Goal: Task Accomplishment & Management: Use online tool/utility

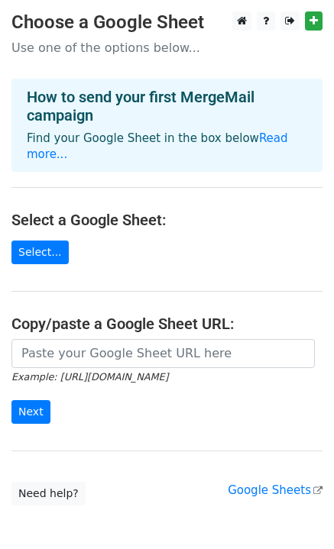
click at [34, 223] on main "Choose a Google Sheet Use one of the options below... How to send your first Me…" at bounding box center [167, 258] width 334 height 494
click at [37, 241] on link "Select..." at bounding box center [39, 253] width 57 height 24
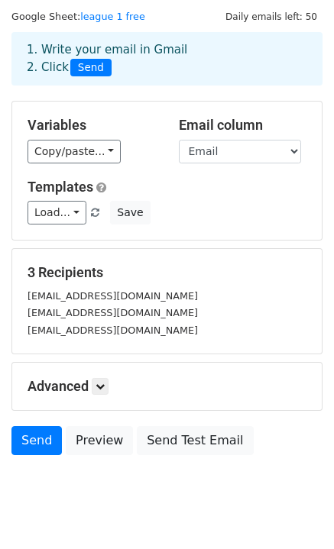
scroll to position [76, 0]
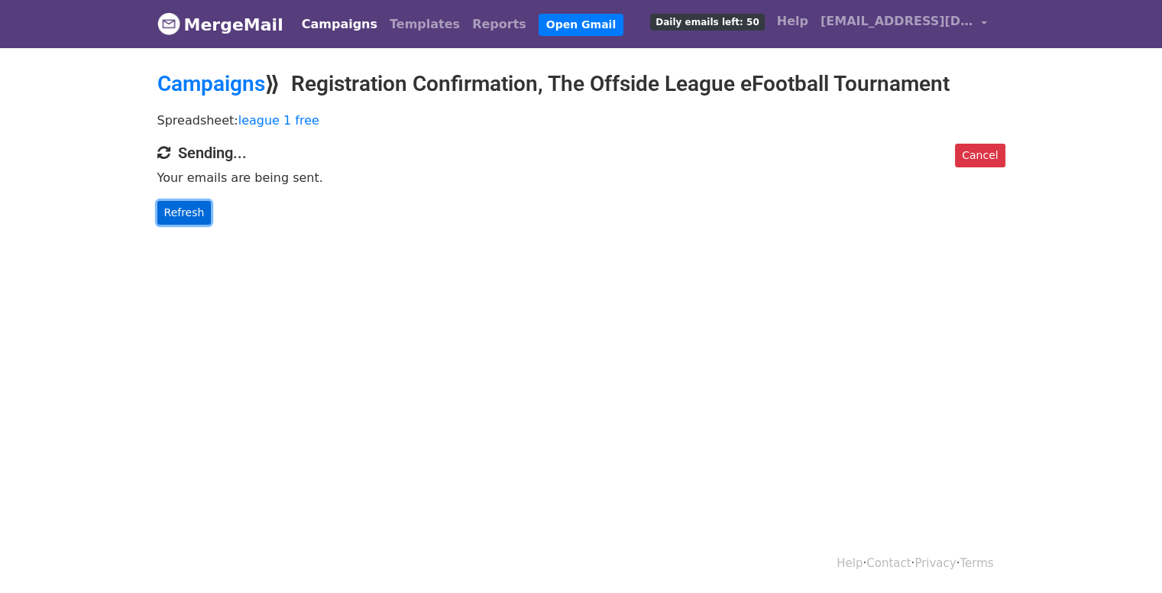
click at [177, 209] on link "Refresh" at bounding box center [184, 213] width 54 height 24
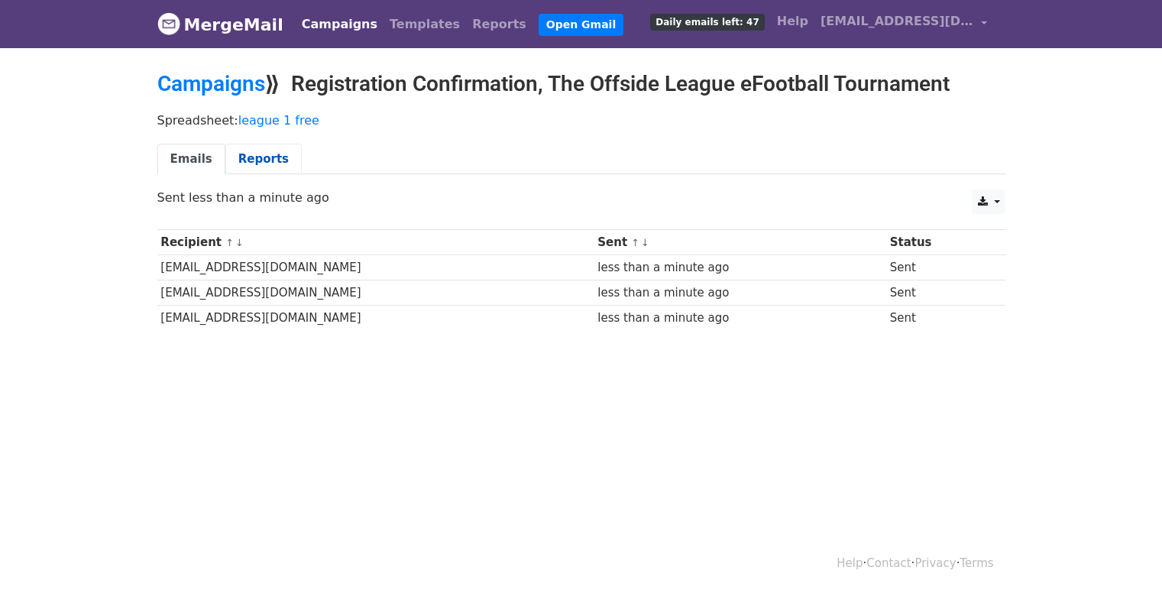
click at [256, 151] on link "Reports" at bounding box center [263, 159] width 76 height 31
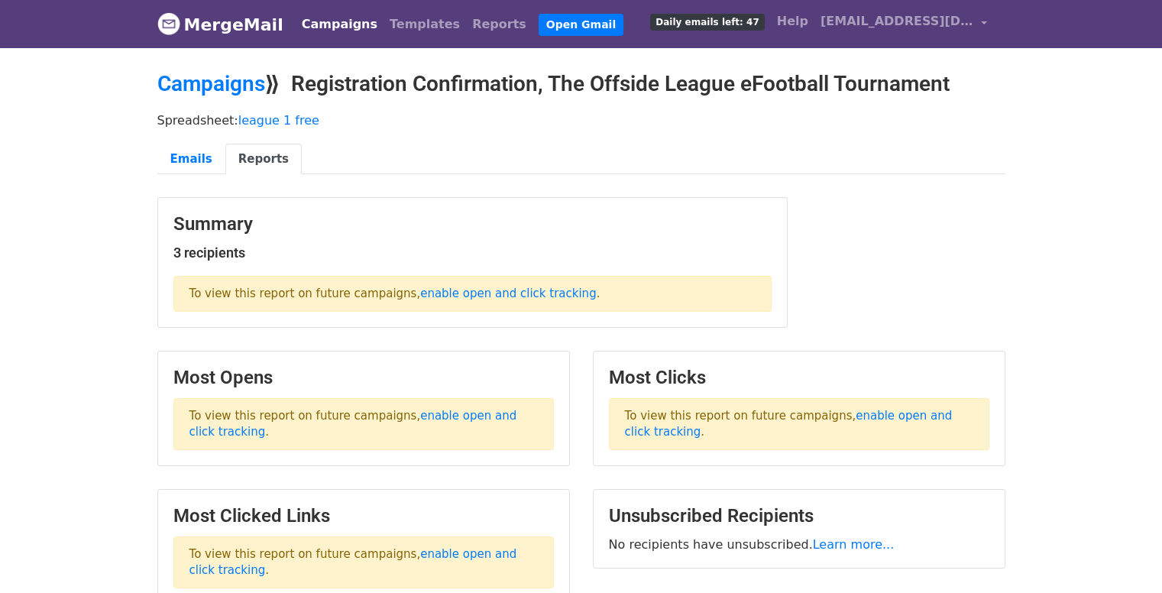
scroll to position [93, 0]
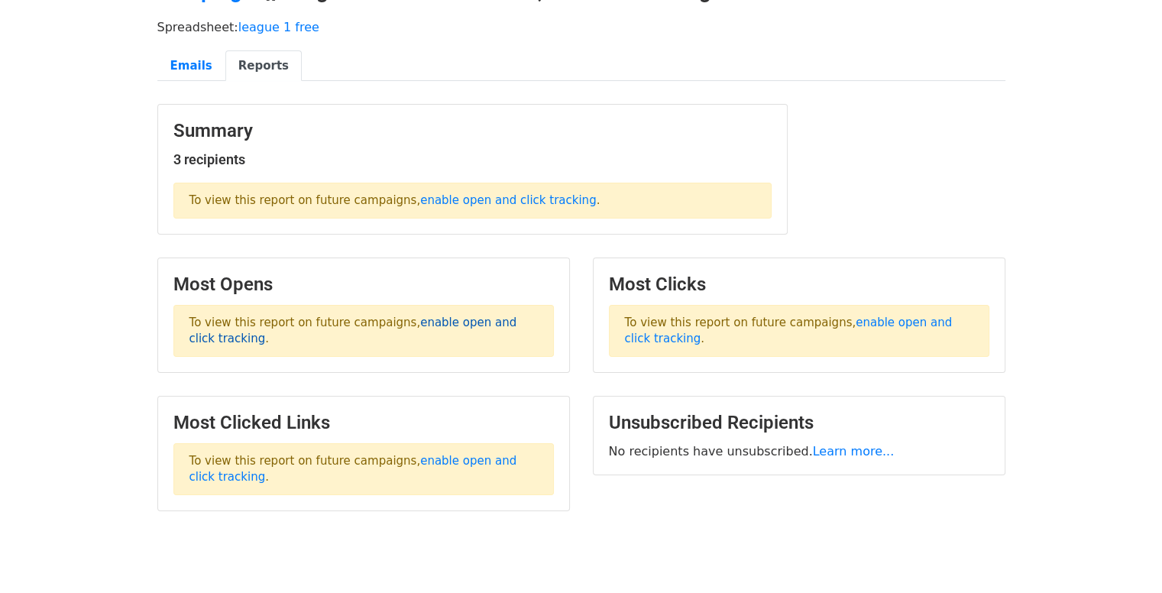
click at [442, 319] on link "enable open and click tracking" at bounding box center [353, 331] width 328 height 30
click at [205, 66] on link "Emails" at bounding box center [191, 65] width 68 height 31
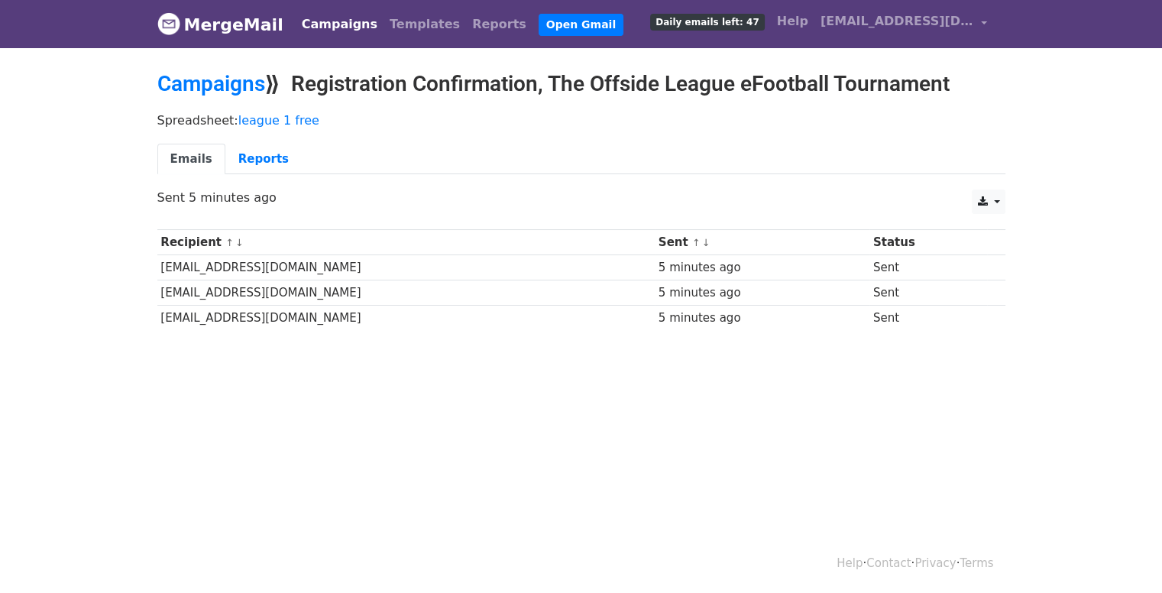
click at [623, 478] on html "MergeMail Campaigns Templates Reports Open Gmail Daily emails left: 47 Help the…" at bounding box center [581, 296] width 1162 height 593
click at [397, 17] on link "Templates" at bounding box center [425, 24] width 83 height 31
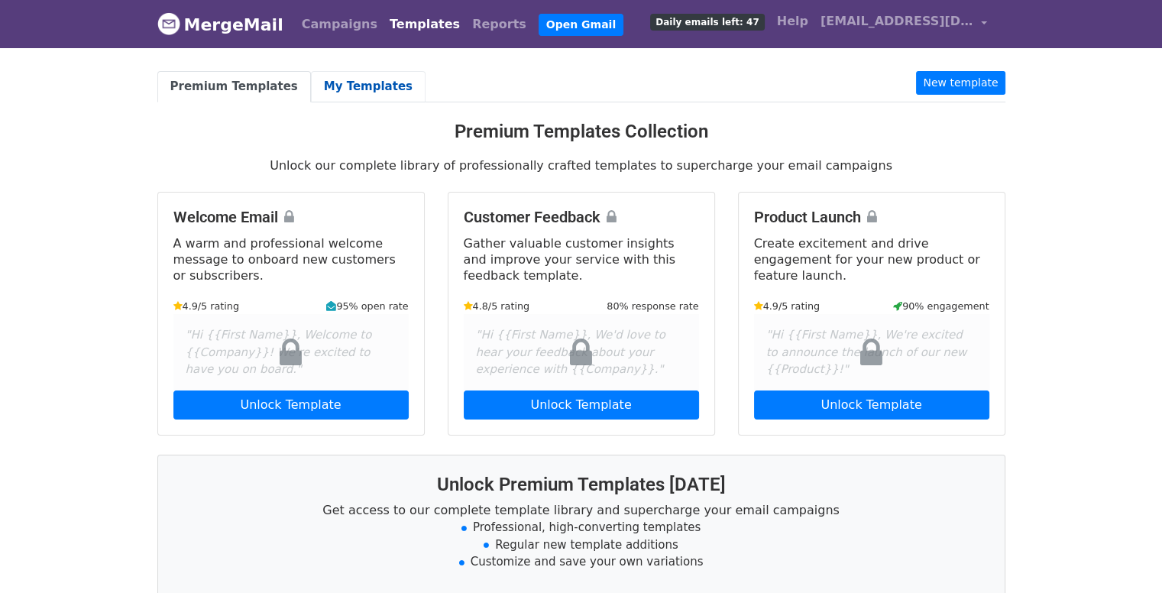
click at [342, 79] on link "My Templates" at bounding box center [368, 86] width 115 height 31
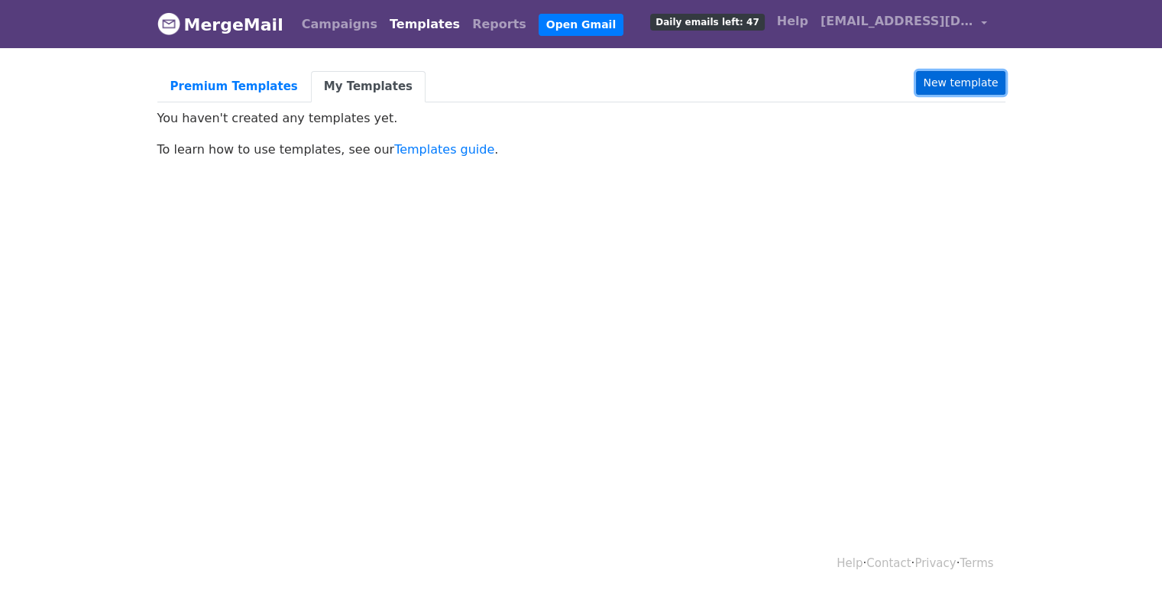
click at [963, 71] on link "New template" at bounding box center [960, 83] width 89 height 24
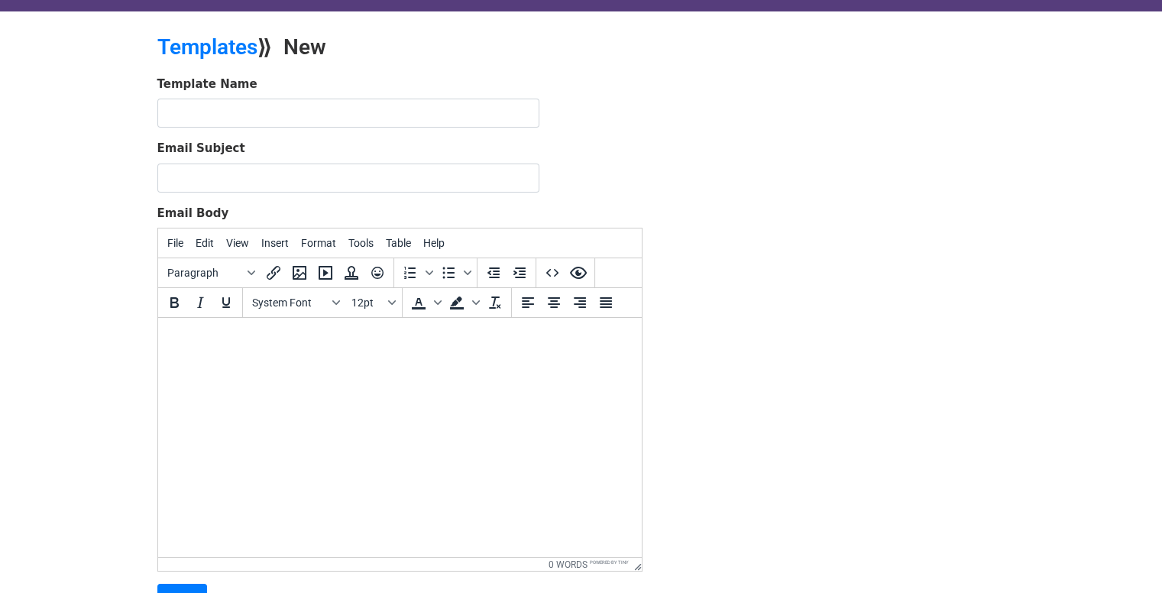
scroll to position [34, 0]
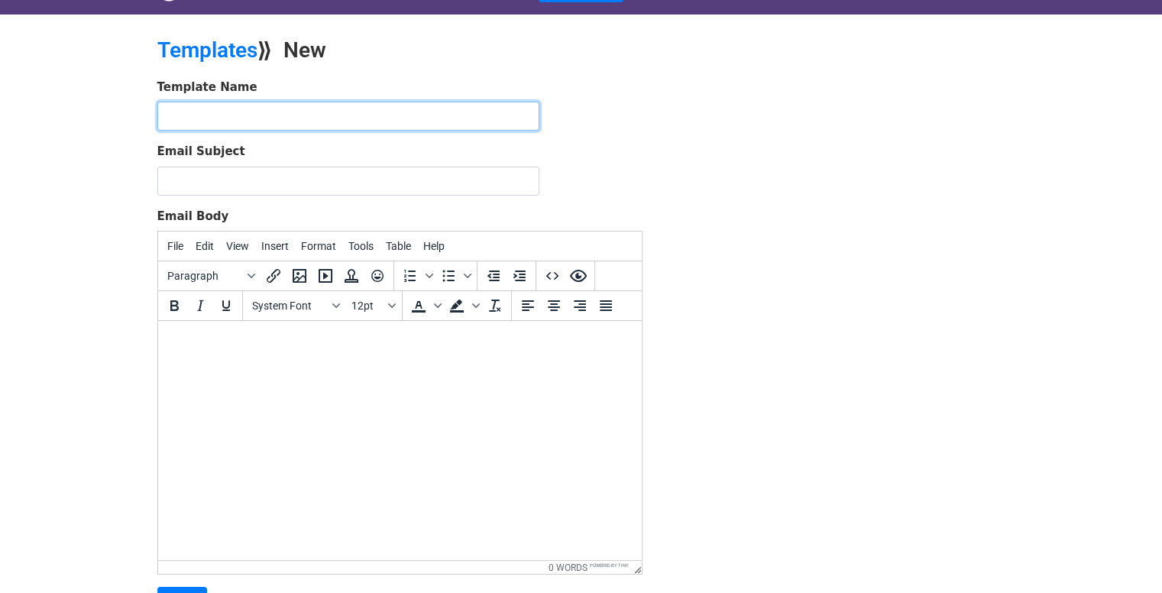
click at [257, 115] on input "text" at bounding box center [348, 116] width 382 height 29
type input "registration confirmation"
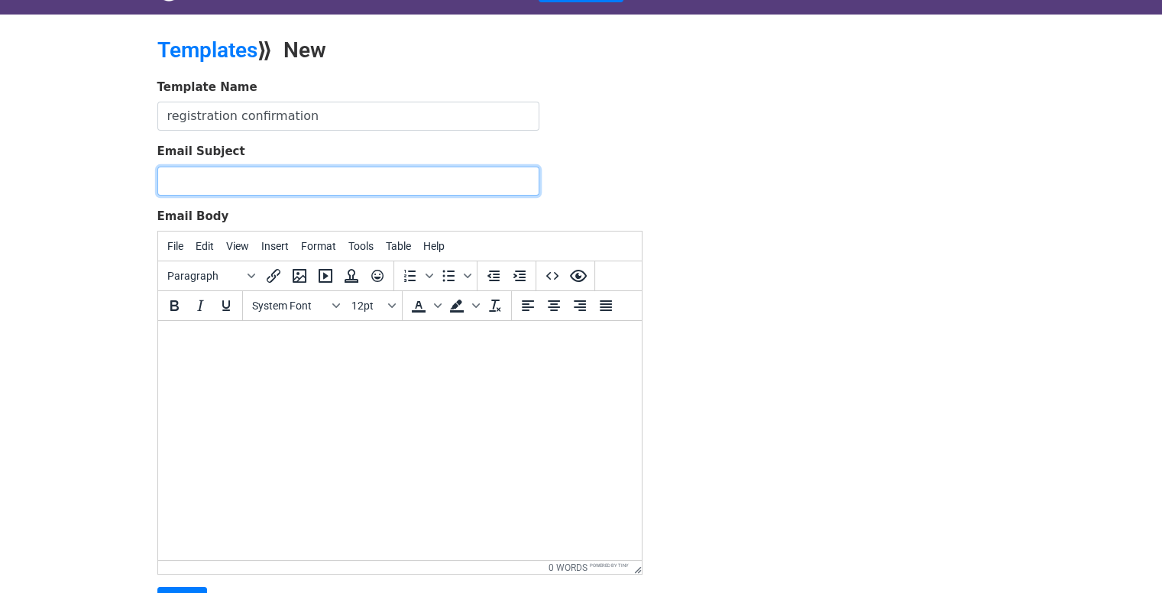
click at [237, 177] on input "Email Subject" at bounding box center [348, 181] width 382 height 29
paste input "Registration Confirmation, The Offside League eFootball Tournament"
click at [181, 167] on input "Registration Confirmation, The Offside League eFootball Tournament" at bounding box center [348, 181] width 382 height 29
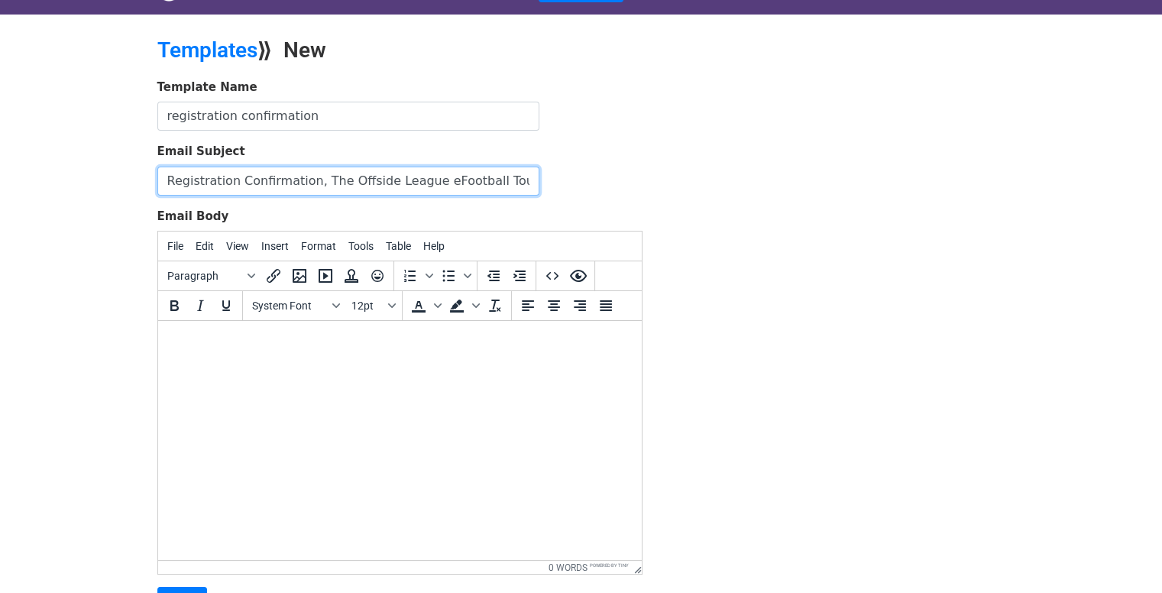
type input "Registration Confirmation, The Offside League eFootball Tournament"
click at [193, 347] on body at bounding box center [399, 341] width 459 height 17
paste body
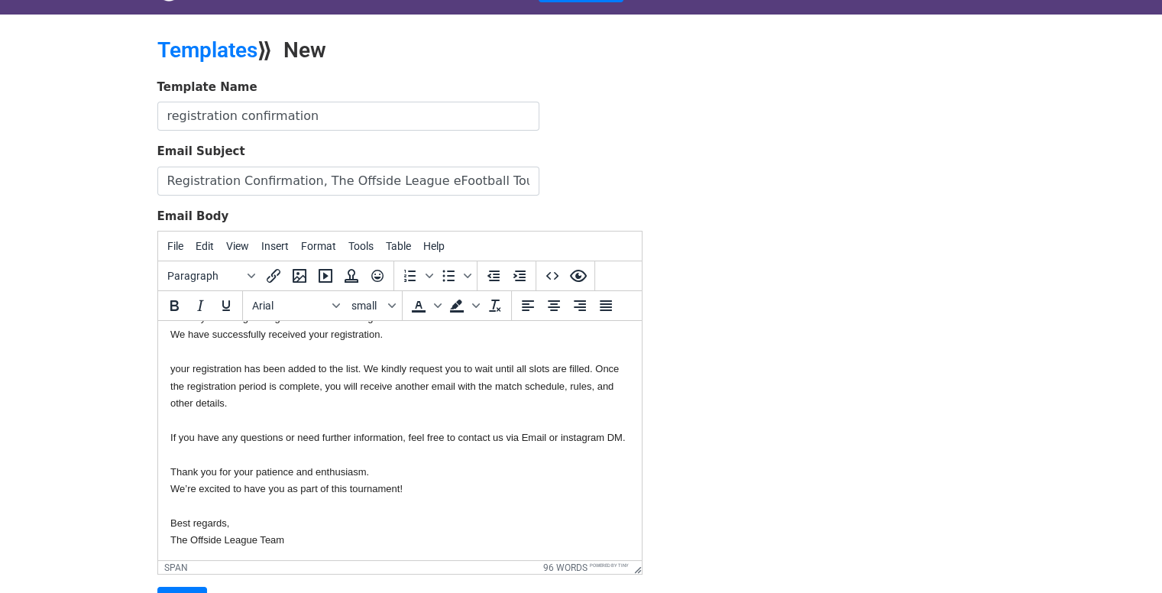
scroll to position [179, 0]
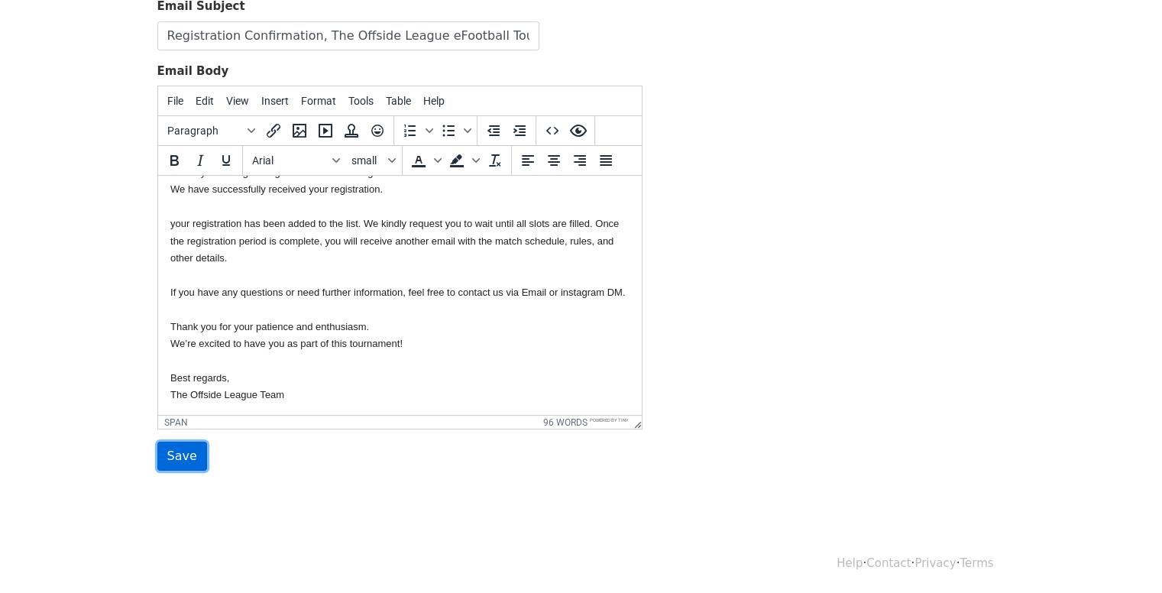
click at [183, 459] on input "Save" at bounding box center [182, 456] width 50 height 29
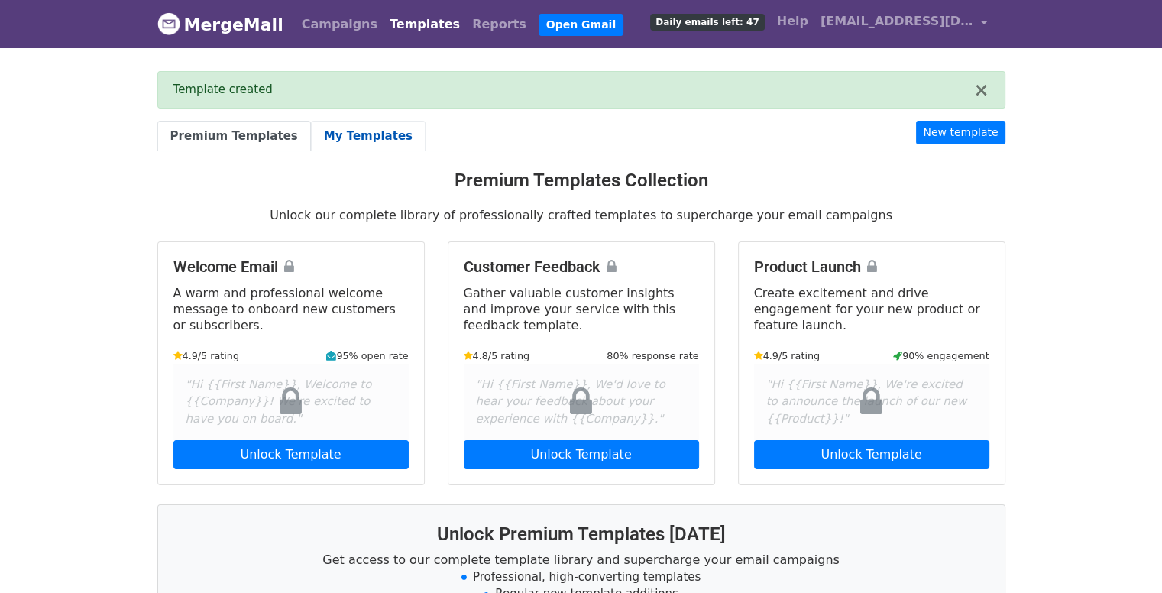
click at [350, 135] on link "My Templates" at bounding box center [368, 136] width 115 height 31
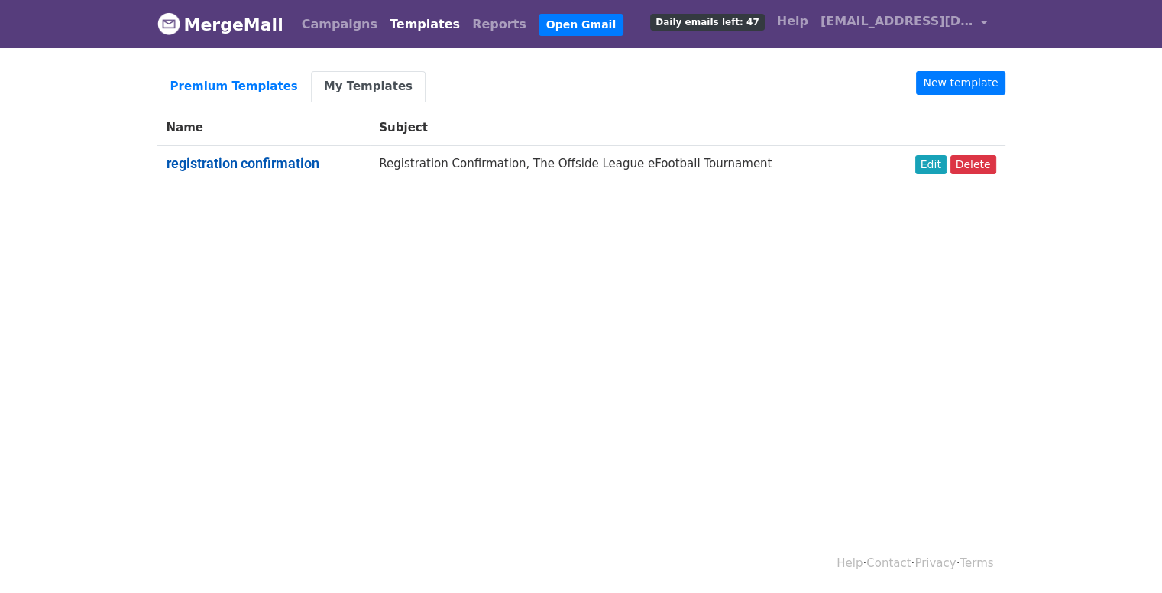
click at [278, 160] on link "registration confirmation" at bounding box center [243, 163] width 153 height 16
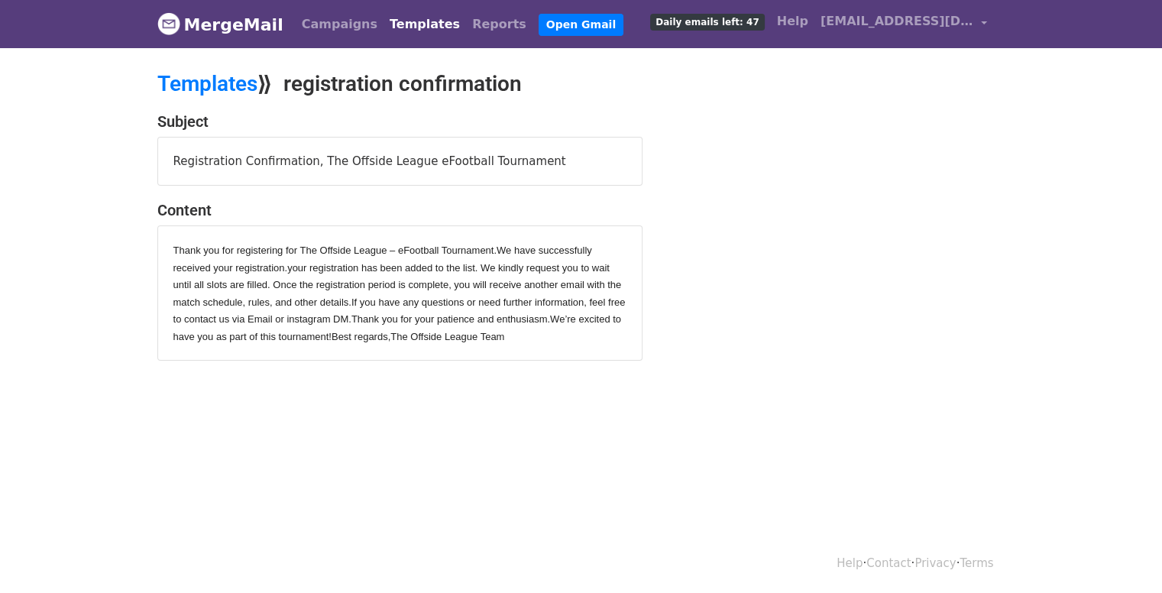
click at [246, 24] on link "MergeMail" at bounding box center [220, 24] width 126 height 32
